Goal: Information Seeking & Learning: Find specific fact

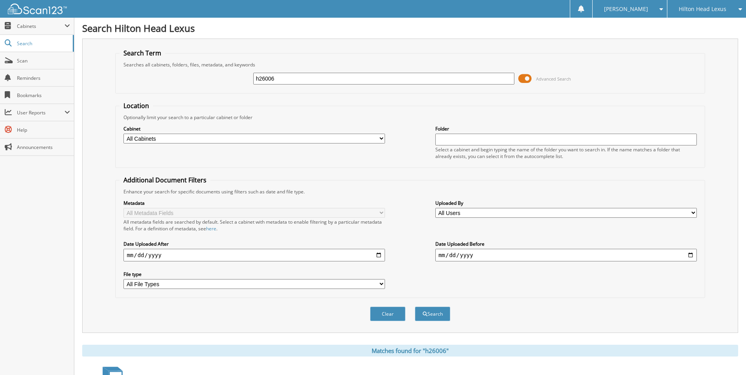
drag, startPoint x: 285, startPoint y: 79, endPoint x: 199, endPoint y: 71, distance: 86.0
click at [205, 75] on div "h26006 Advanced Search" at bounding box center [409, 78] width 581 height 21
type input "H25707"
click at [415, 307] on button "Search" at bounding box center [432, 314] width 35 height 15
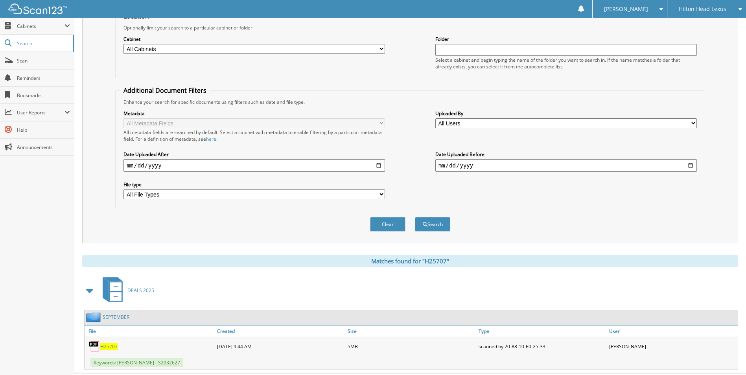
scroll to position [108, 0]
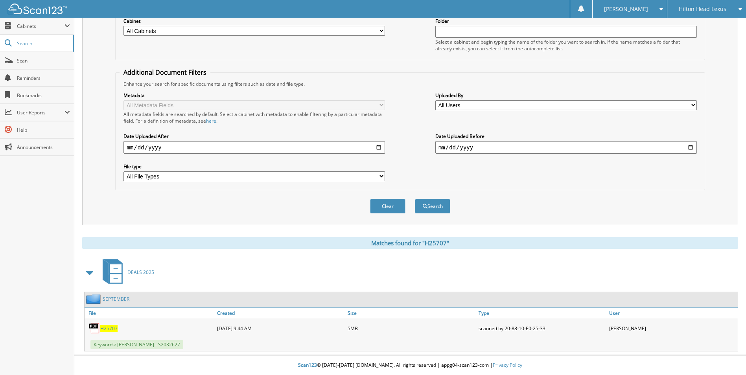
click at [107, 327] on span "H25707" at bounding box center [108, 328] width 17 height 7
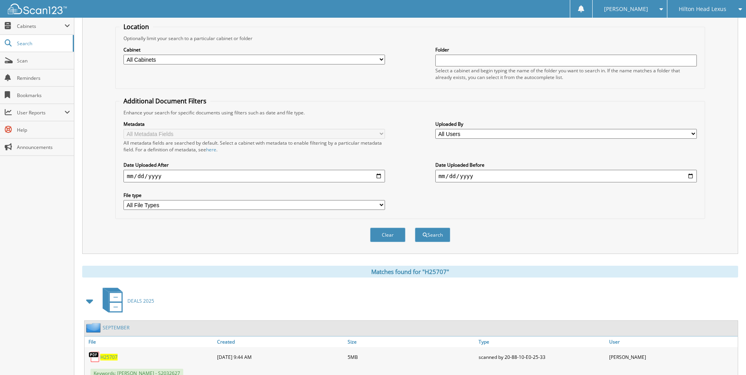
scroll to position [0, 0]
